Goal: Use online tool/utility: Utilize a website feature to perform a specific function

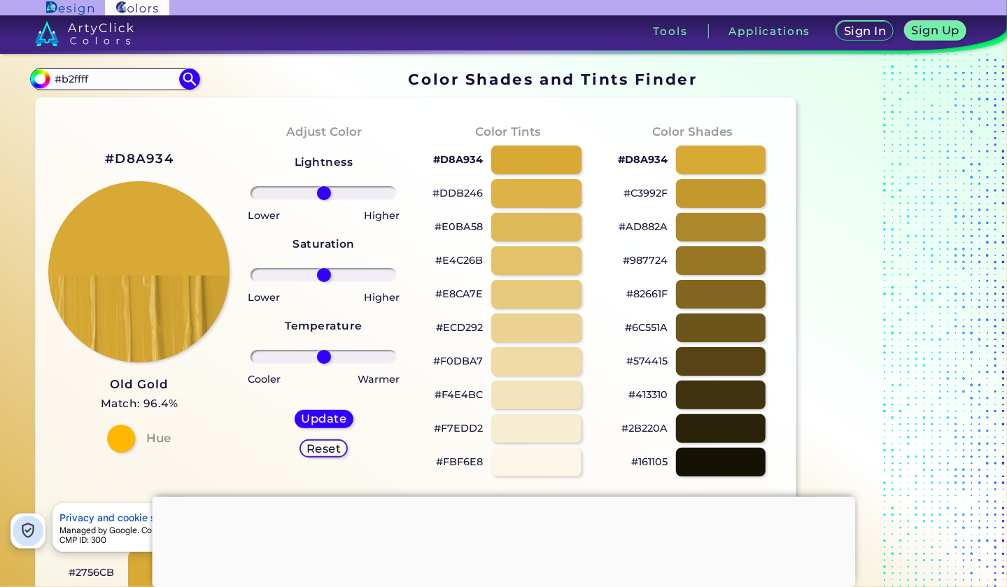
type input "#b2ffff"
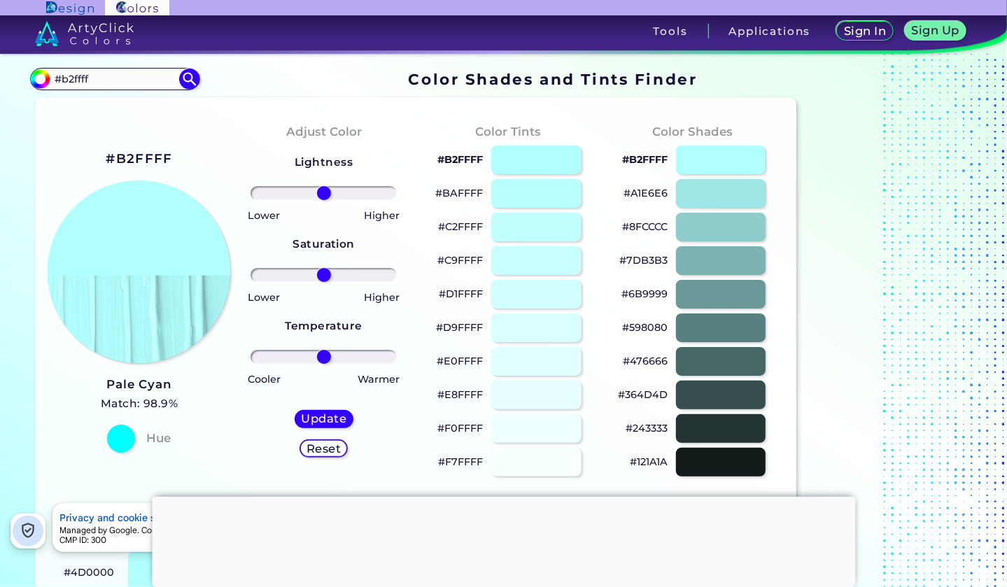
click at [104, 192] on img at bounding box center [139, 272] width 183 height 183
click at [83, 79] on input "#b2ffff" at bounding box center [115, 78] width 130 height 19
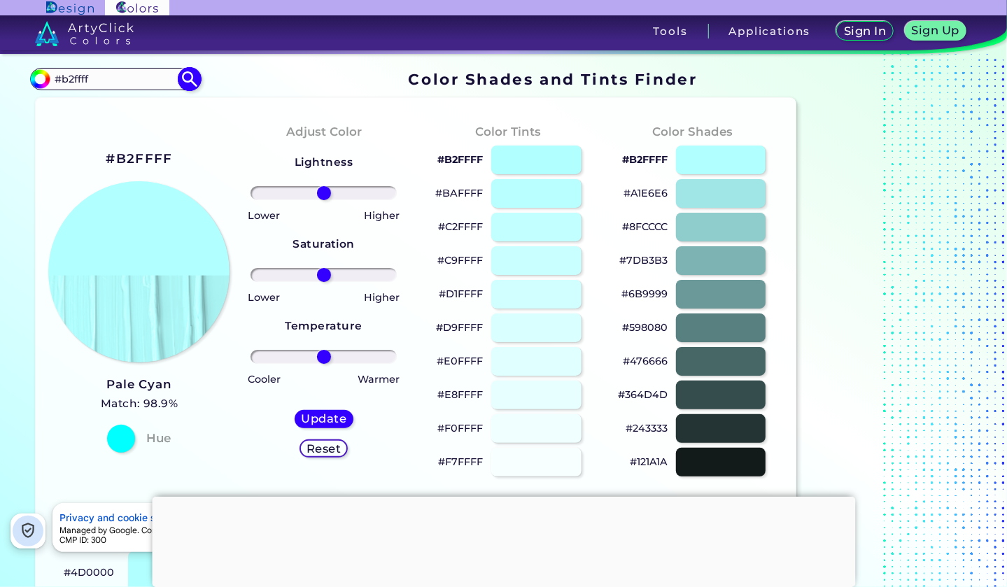
click at [83, 79] on input "#b2ffff" at bounding box center [115, 78] width 130 height 19
type input "#4997d0"
click at [184, 80] on img at bounding box center [189, 79] width 24 height 24
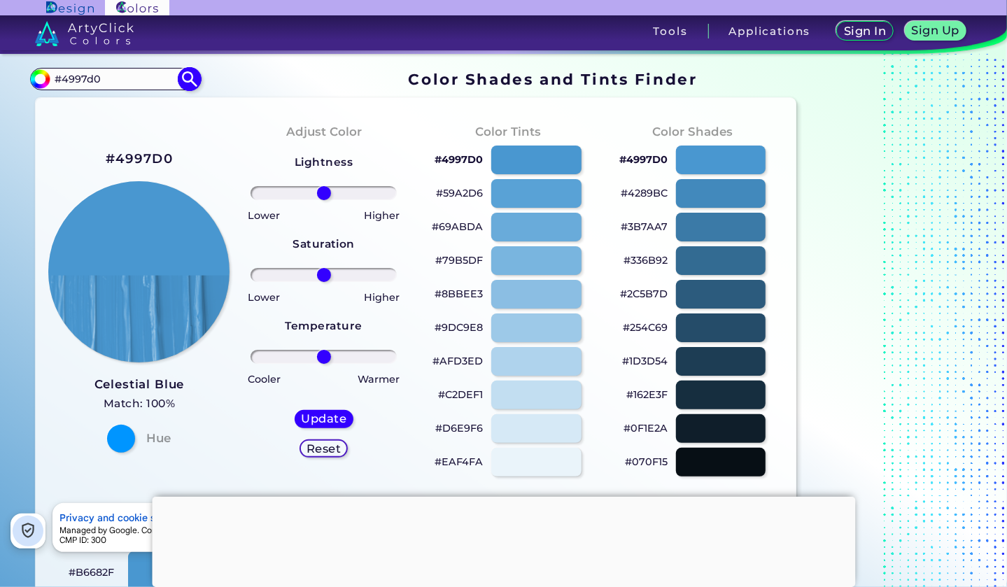
type input "#4997d0"
click at [112, 83] on input "#4997d0" at bounding box center [115, 78] width 130 height 19
type input "#2c4c6a"
click at [184, 76] on img at bounding box center [189, 79] width 24 height 24
type input "#2c4c6a"
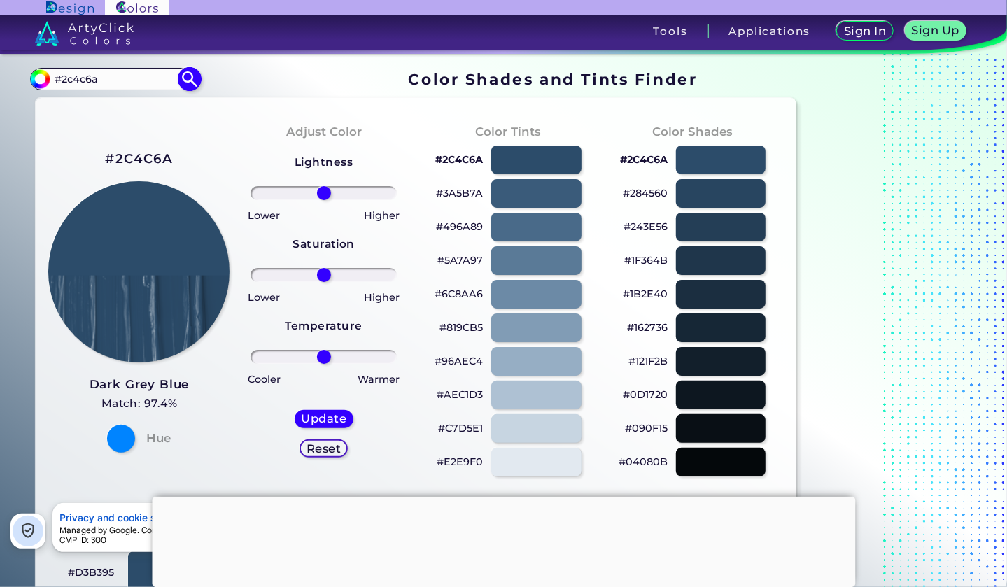
click at [115, 78] on input "#2c4c6a" at bounding box center [115, 78] width 130 height 19
type input "#05bef4"
click at [186, 79] on img at bounding box center [189, 79] width 24 height 24
type input "#05bef4"
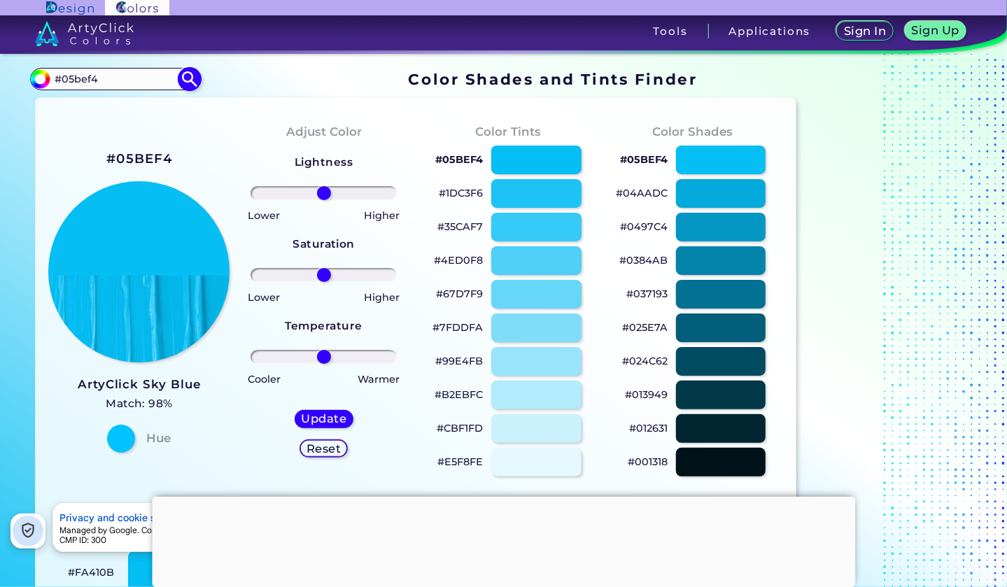
click at [110, 81] on input "#05bef4" at bounding box center [115, 78] width 130 height 19
type input "#95c6ca"
click at [183, 78] on img at bounding box center [189, 79] width 24 height 24
type input "#95c6ca"
